Goal: Task Accomplishment & Management: Use online tool/utility

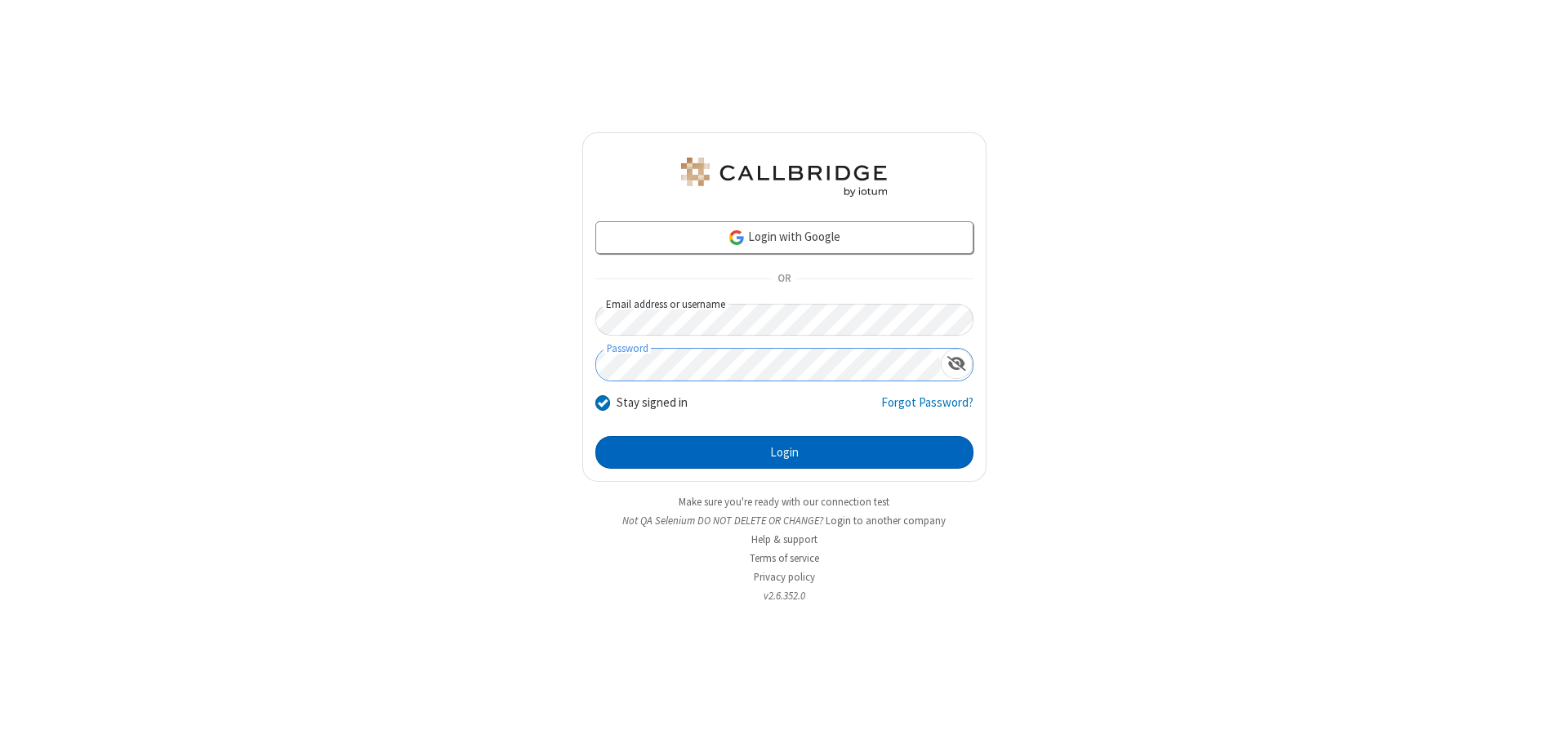
click at [784, 452] on button "Login" at bounding box center [784, 452] width 378 height 33
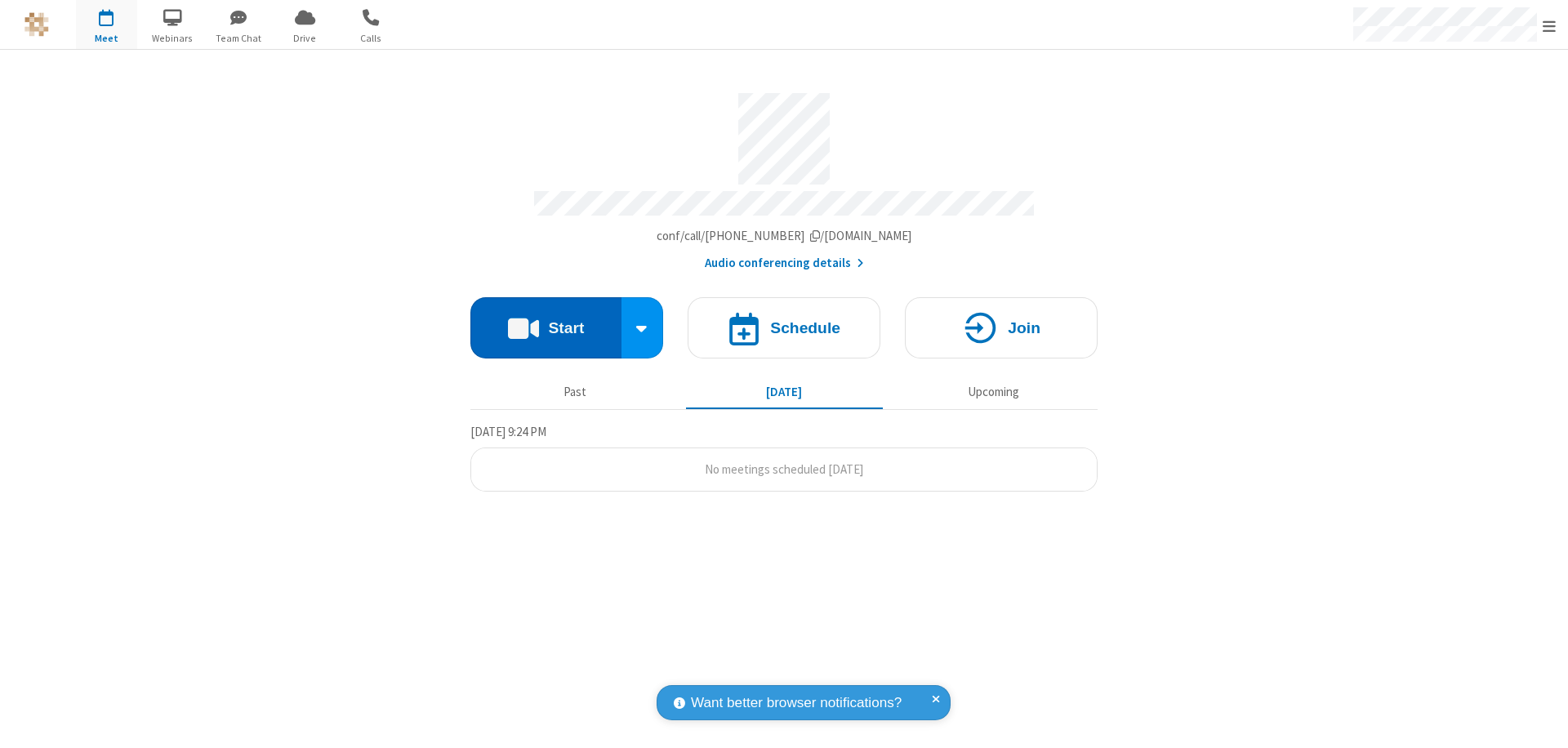
click at [545, 320] on button "Start" at bounding box center [546, 328] width 151 height 61
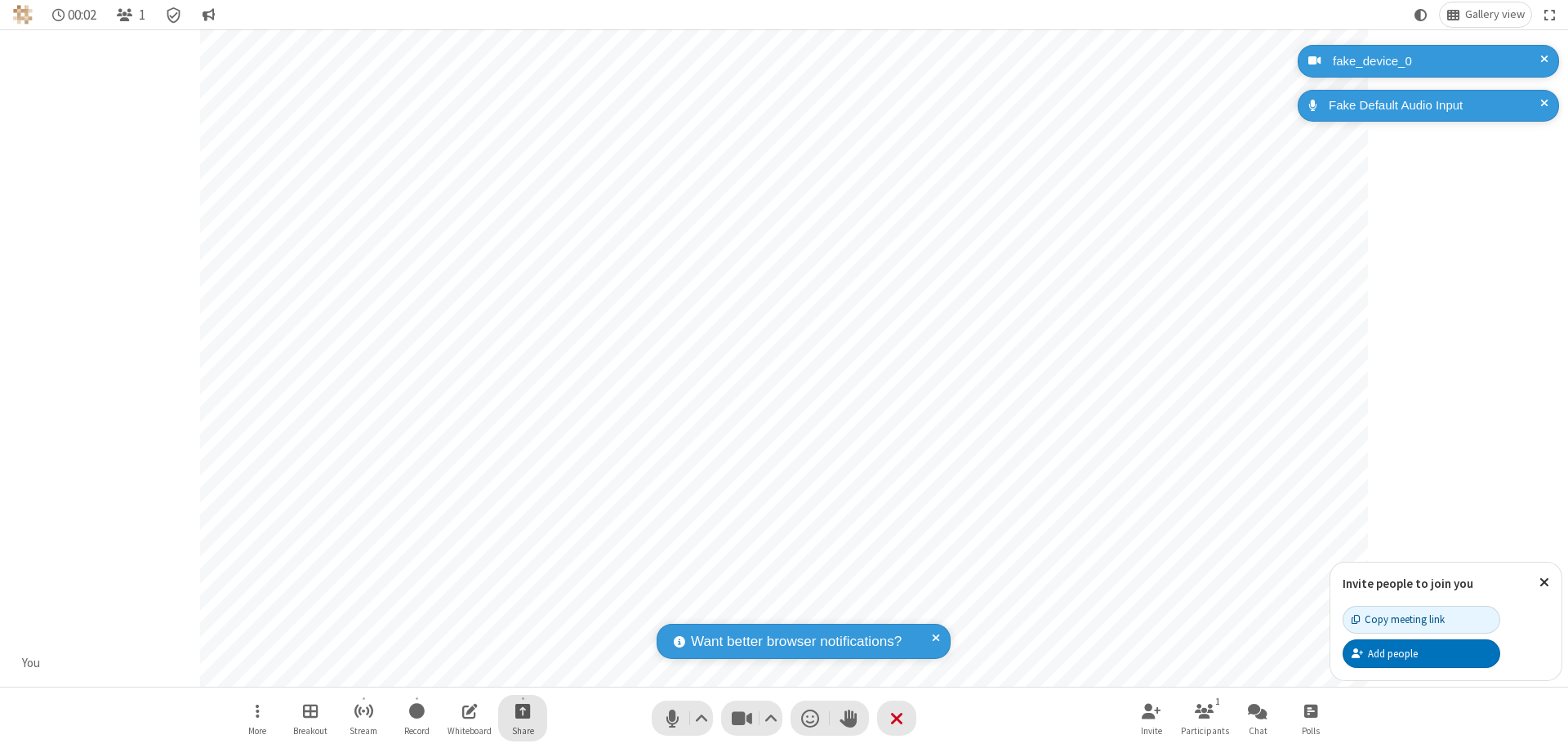
click at [522, 711] on span "Start sharing" at bounding box center [522, 711] width 15 height 20
click at [457, 671] on span "Share my screen" at bounding box center [457, 672] width 19 height 14
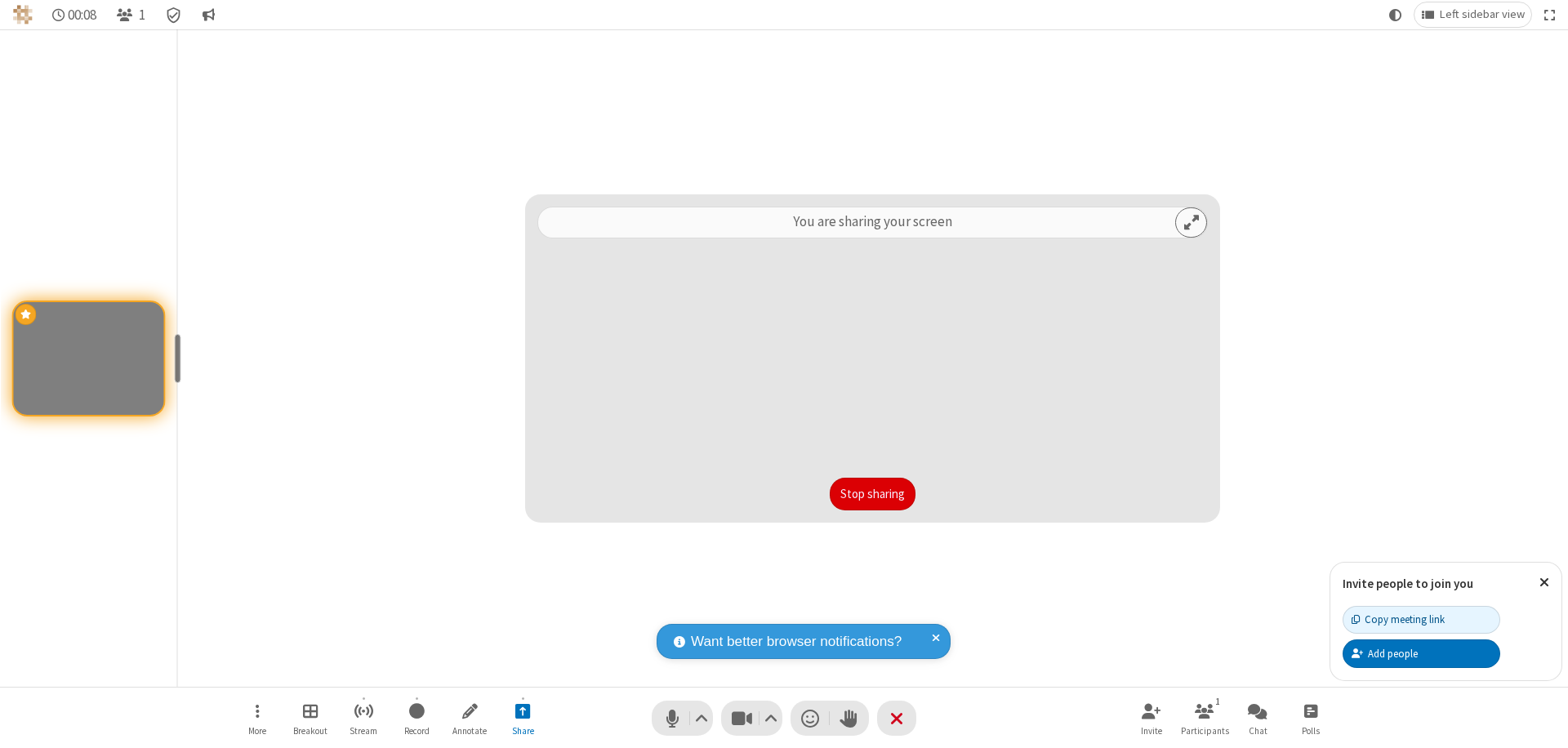
click at [872, 494] on button "Stop sharing" at bounding box center [873, 494] width 86 height 33
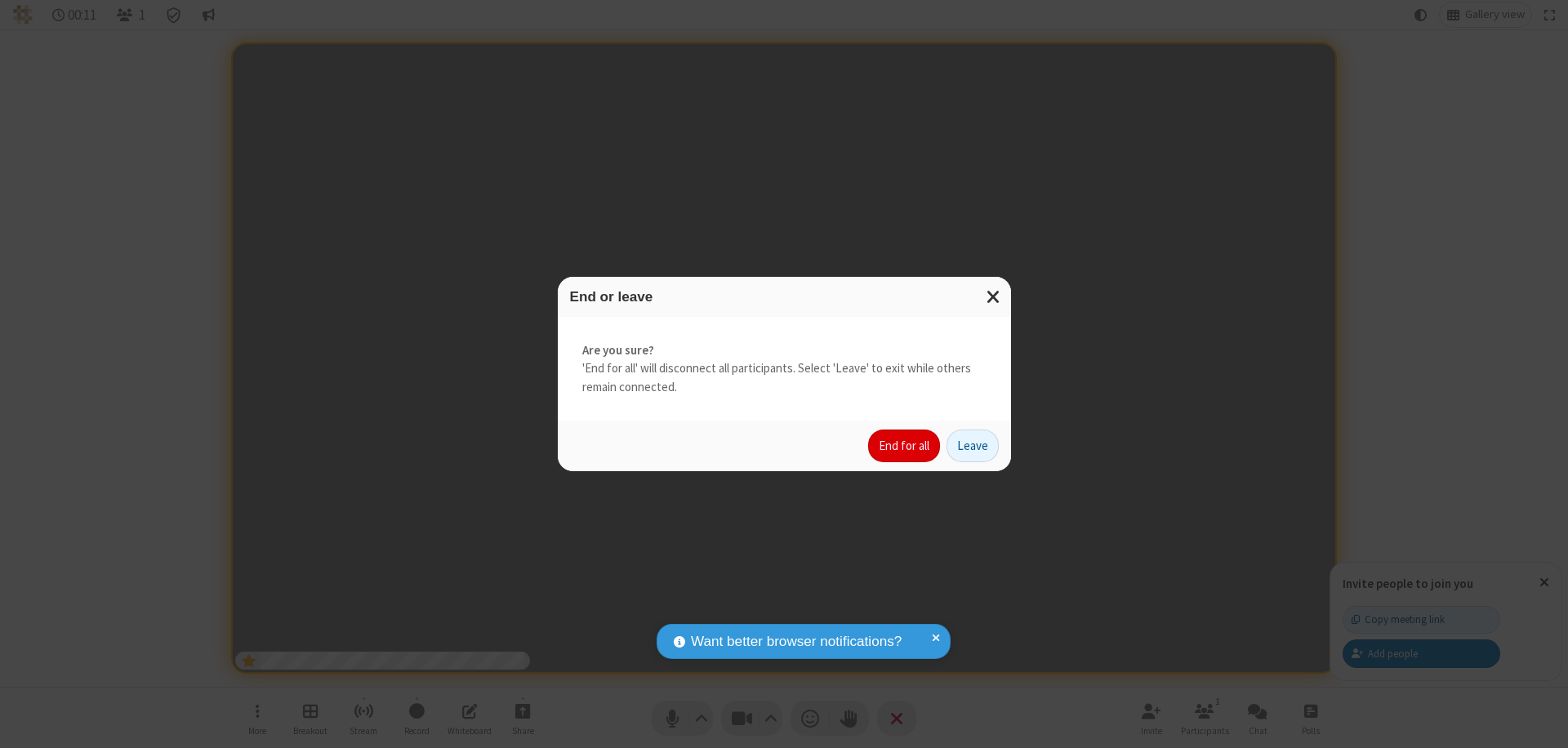
click at [905, 446] on button "End for all" at bounding box center [904, 446] width 72 height 33
